Goal: Information Seeking & Learning: Find specific fact

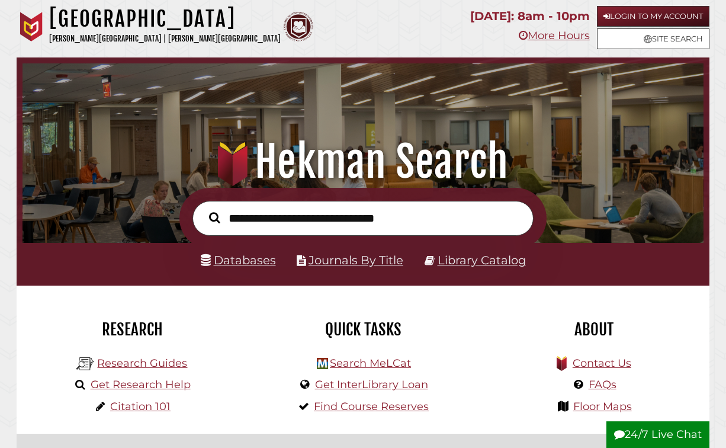
scroll to position [225, 675]
type input "**********"
click at [203, 209] on button "Search" at bounding box center [214, 217] width 23 height 17
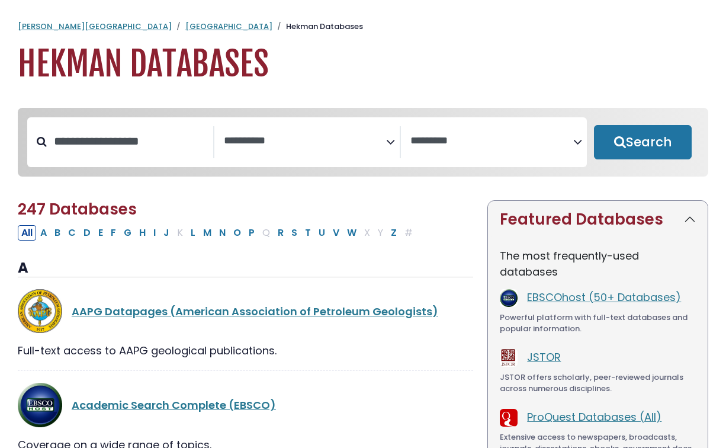
select select "Database Subject Filter"
select select "Database Vendors Filter"
click at [360, 240] on button "W" at bounding box center [352, 232] width 17 height 15
select select "Database Subject Filter"
select select "Database Vendors Filter"
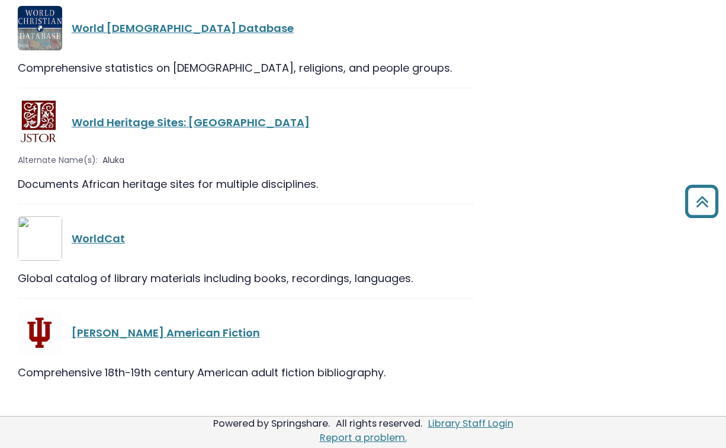
scroll to position [701, 0]
click at [122, 246] on link "WorldCat" at bounding box center [98, 238] width 53 height 15
